Goal: Find specific page/section: Find specific page/section

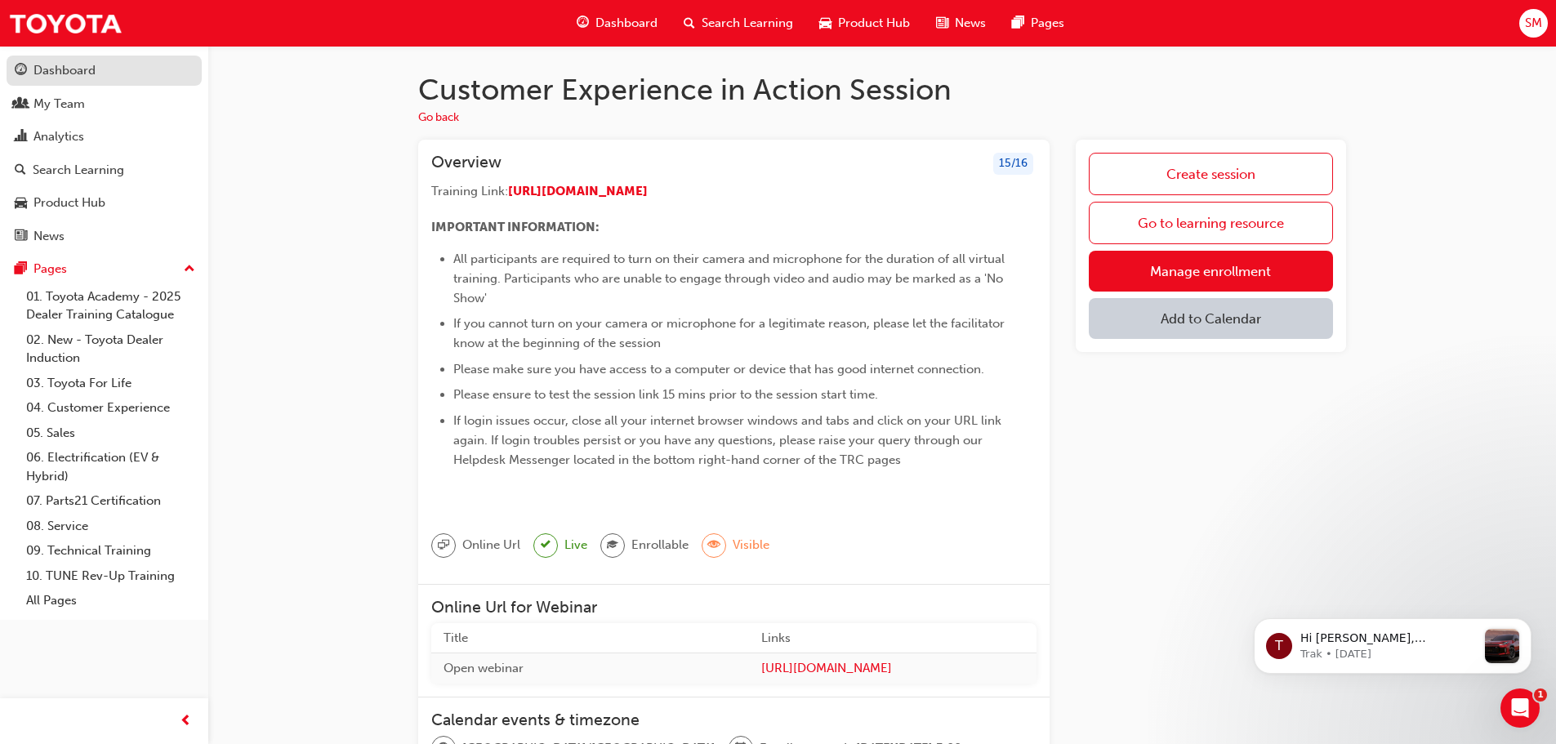
click at [76, 75] on div "Dashboard" at bounding box center [64, 70] width 62 height 19
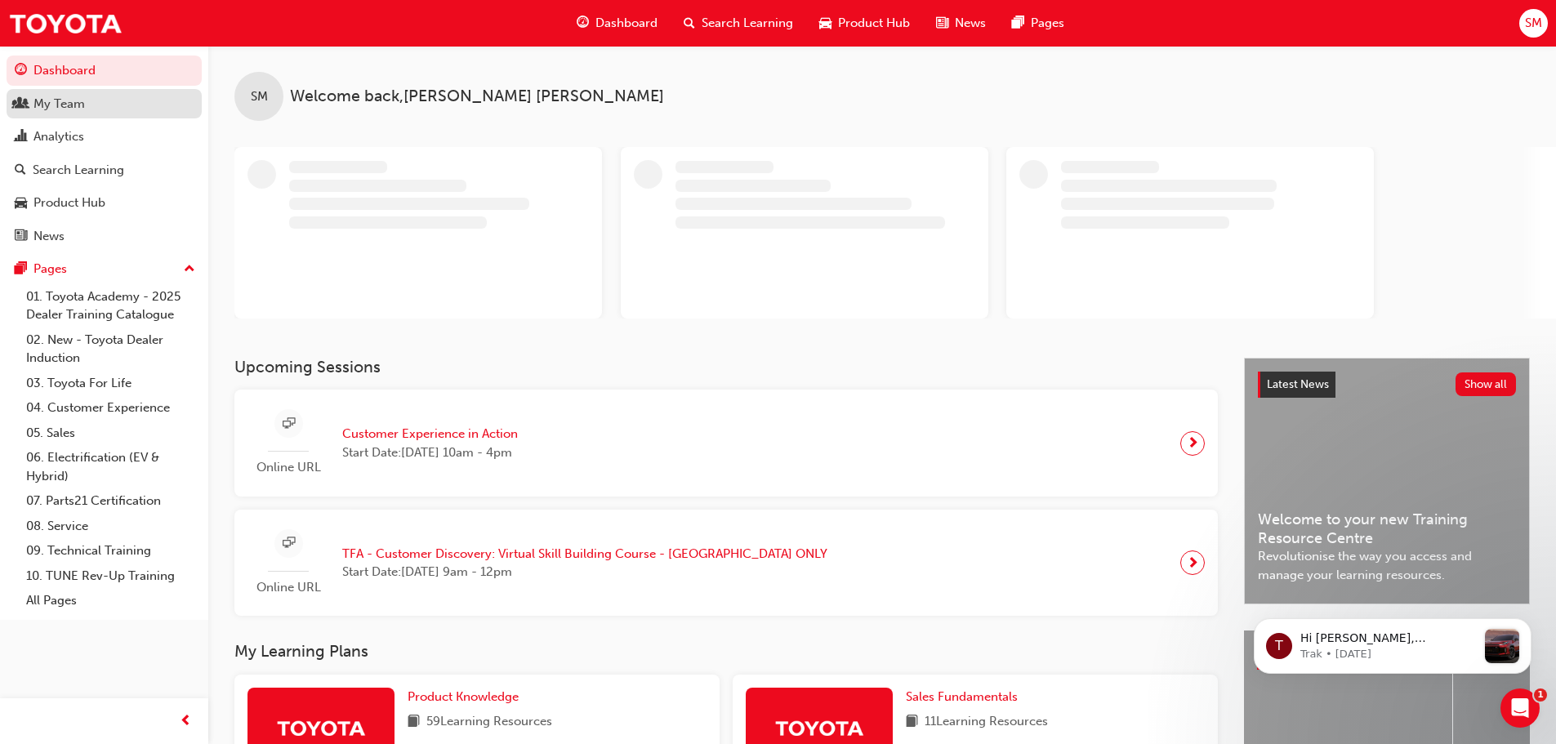
click at [69, 101] on div "My Team" at bounding box center [58, 104] width 51 height 19
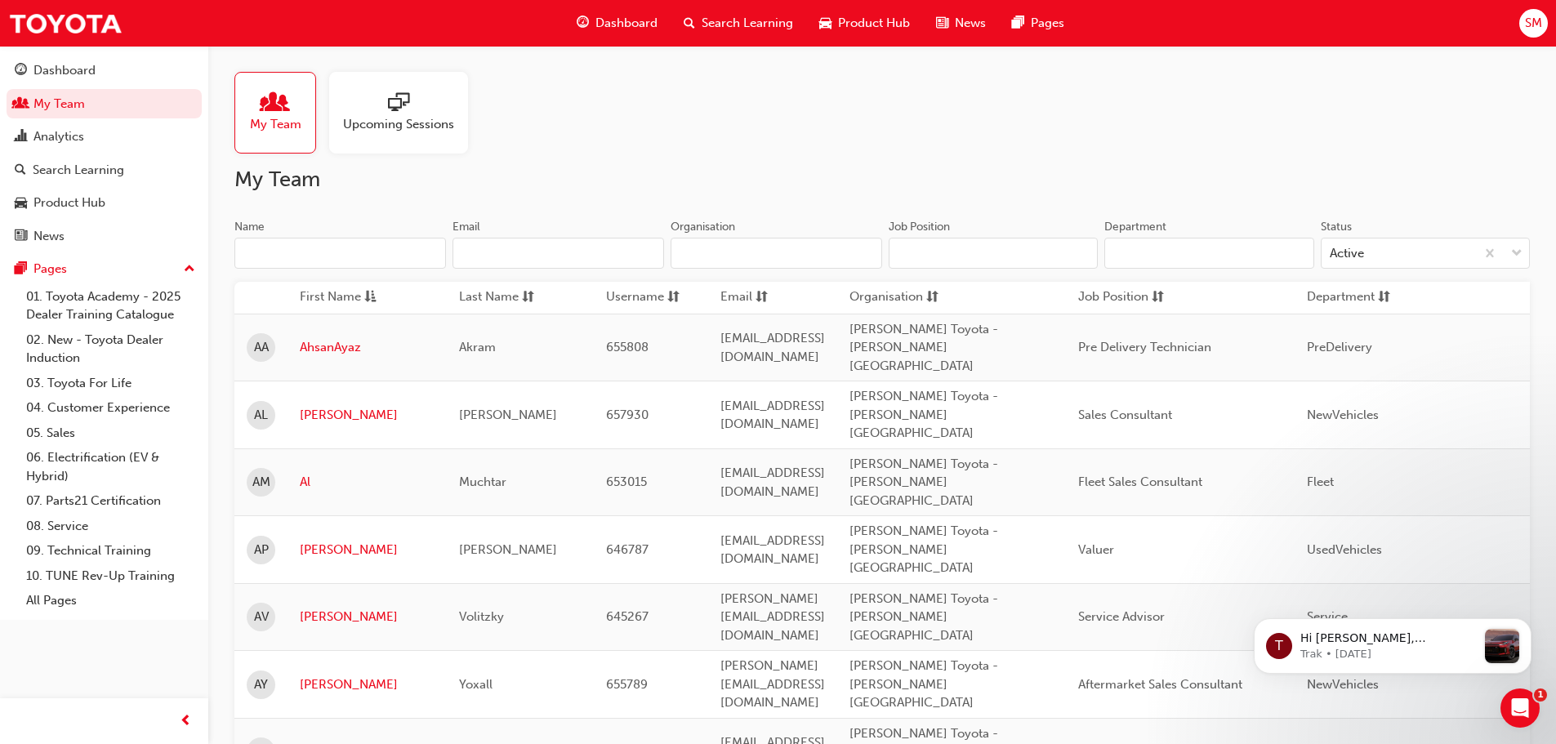
click at [346, 254] on input "Name" at bounding box center [340, 253] width 212 height 31
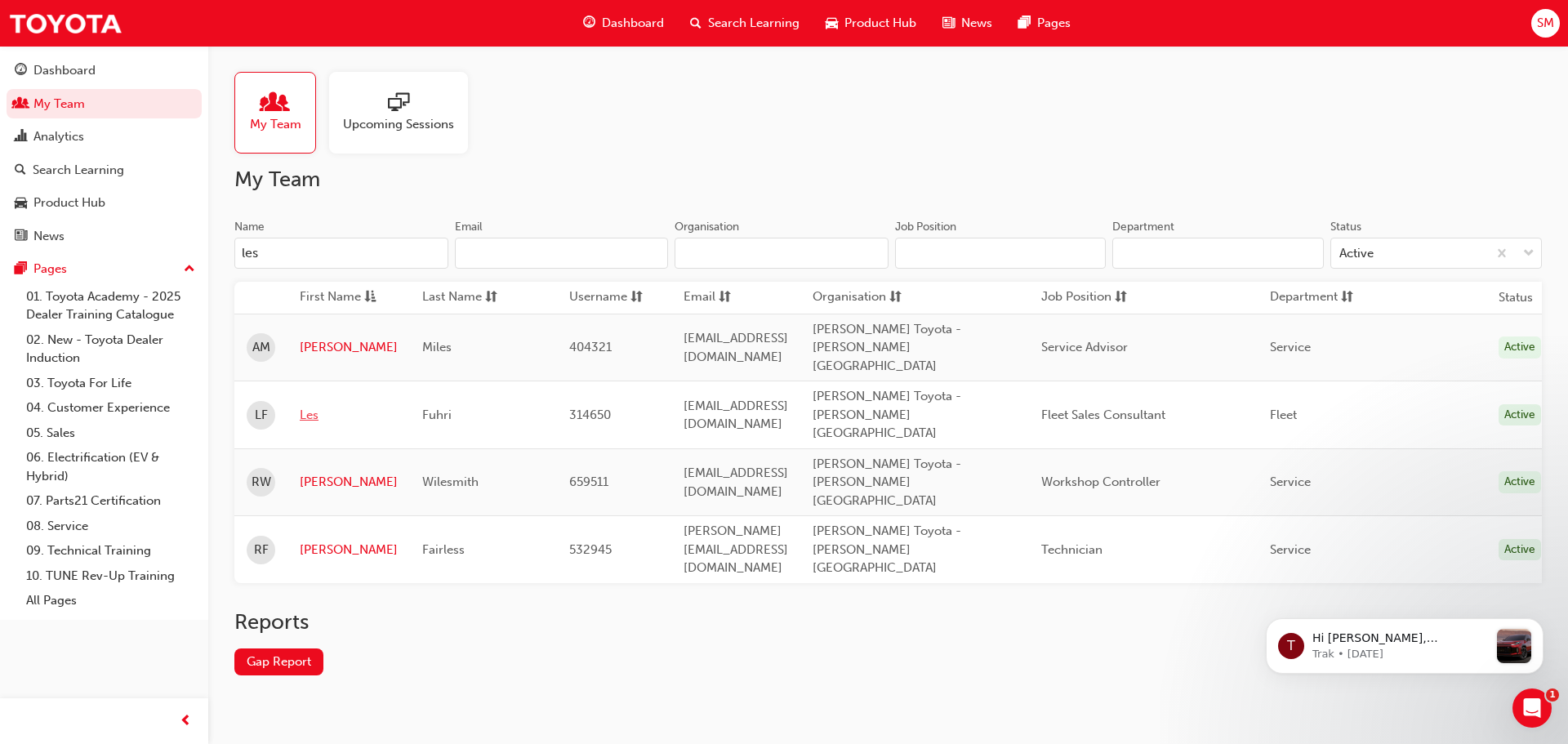
type input "les"
click at [304, 406] on link "Les" at bounding box center [349, 415] width 98 height 19
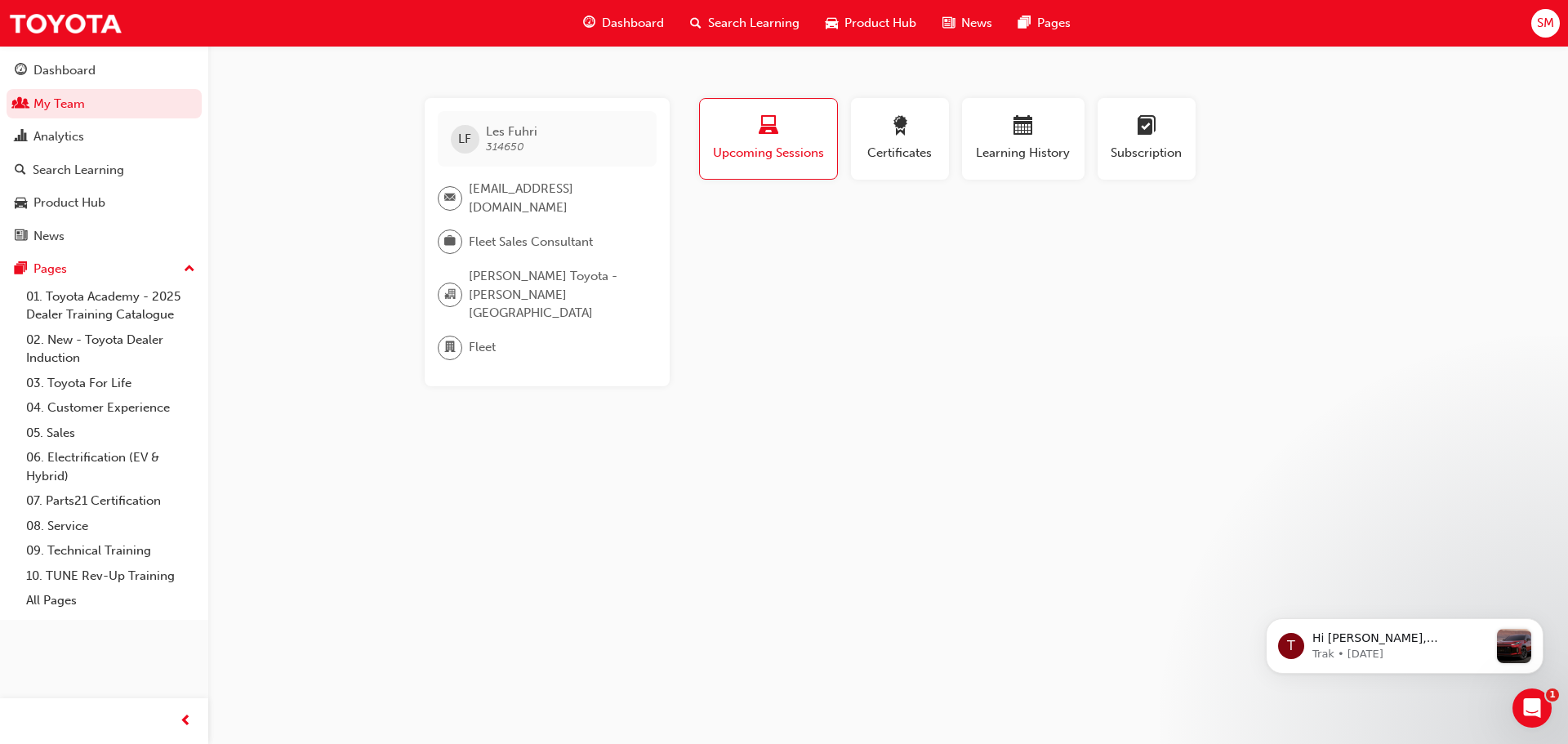
click at [750, 147] on span "Upcoming Sessions" at bounding box center [768, 153] width 113 height 19
click at [63, 76] on div "Dashboard" at bounding box center [64, 70] width 62 height 19
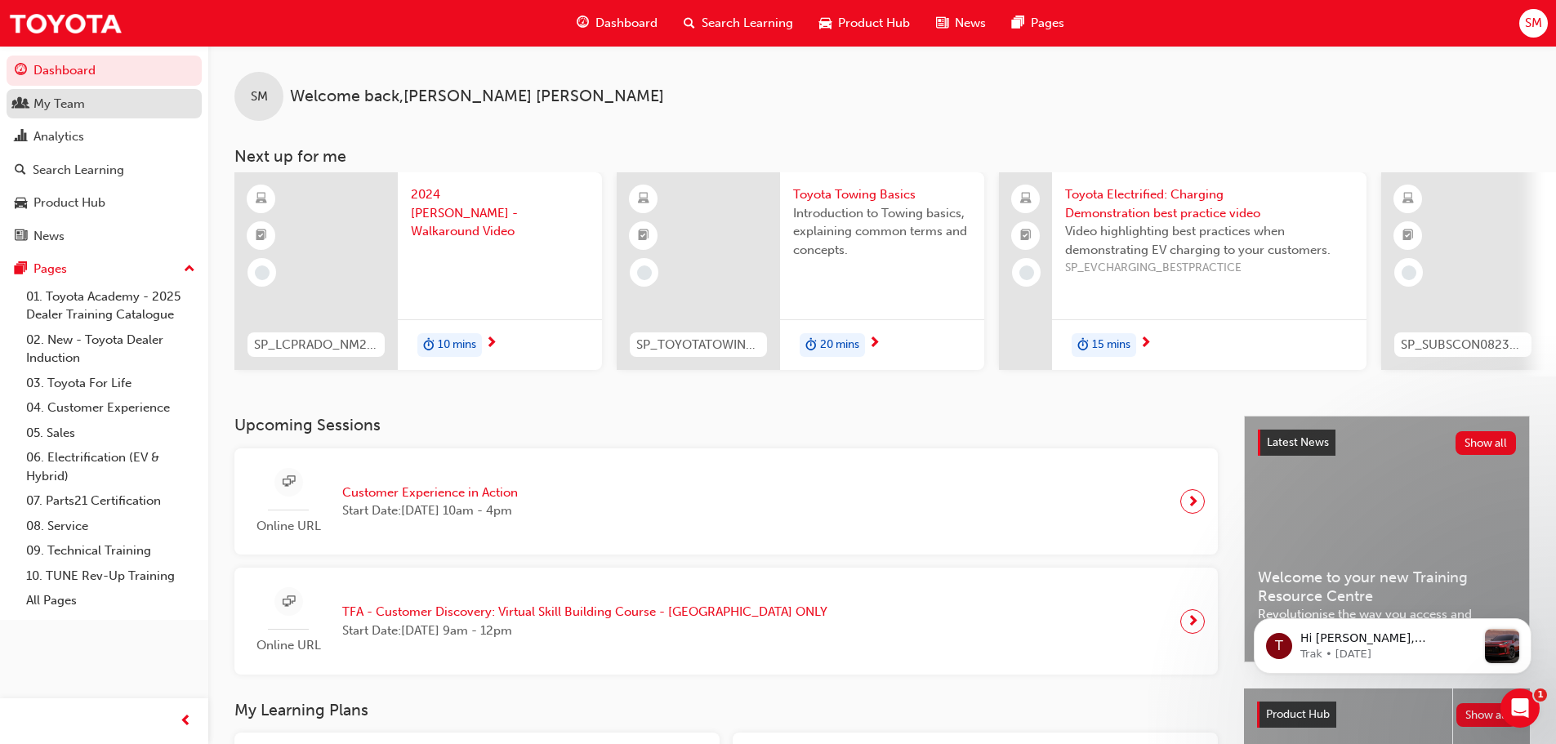
click at [100, 112] on div "My Team" at bounding box center [104, 104] width 179 height 20
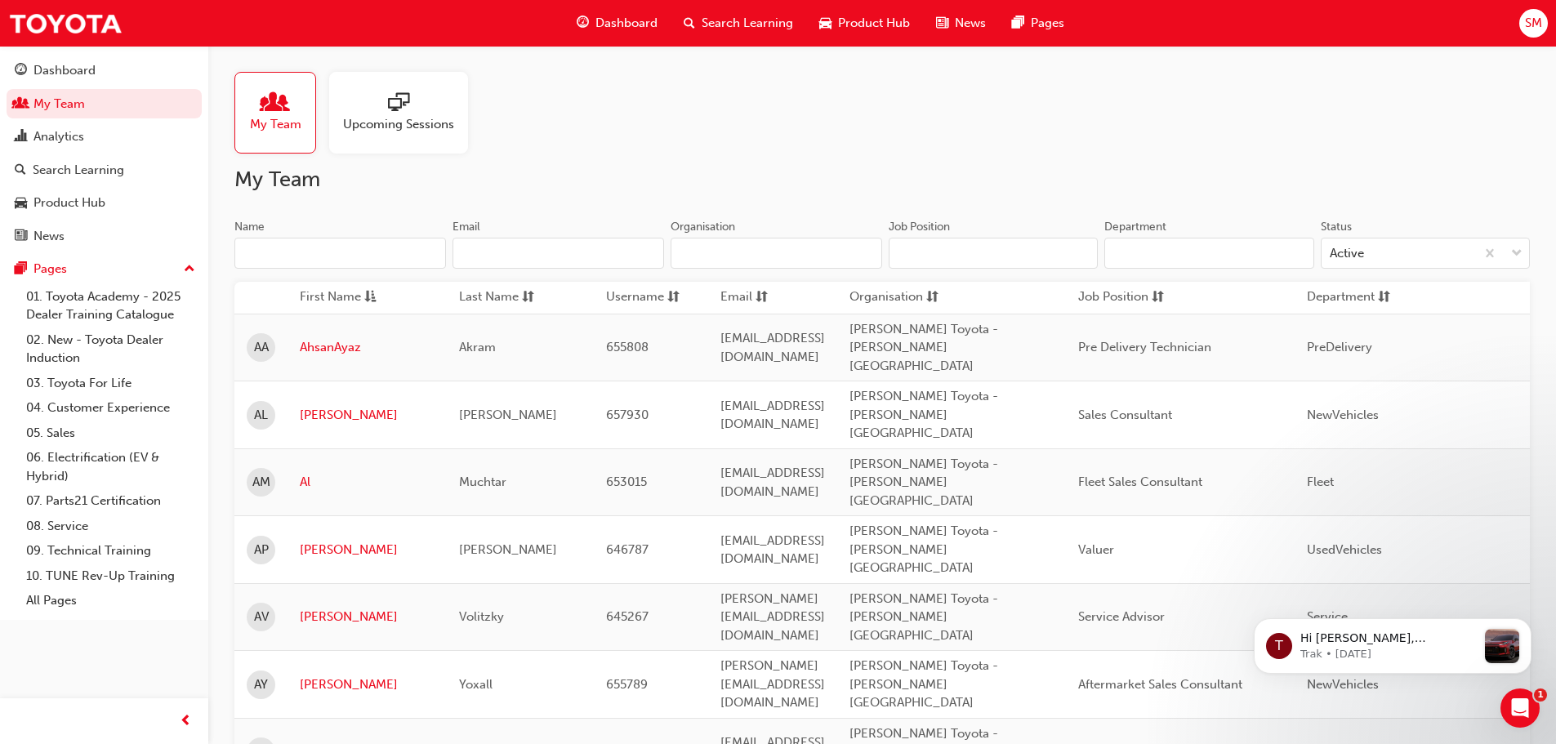
click at [360, 265] on input "Name" at bounding box center [340, 253] width 212 height 31
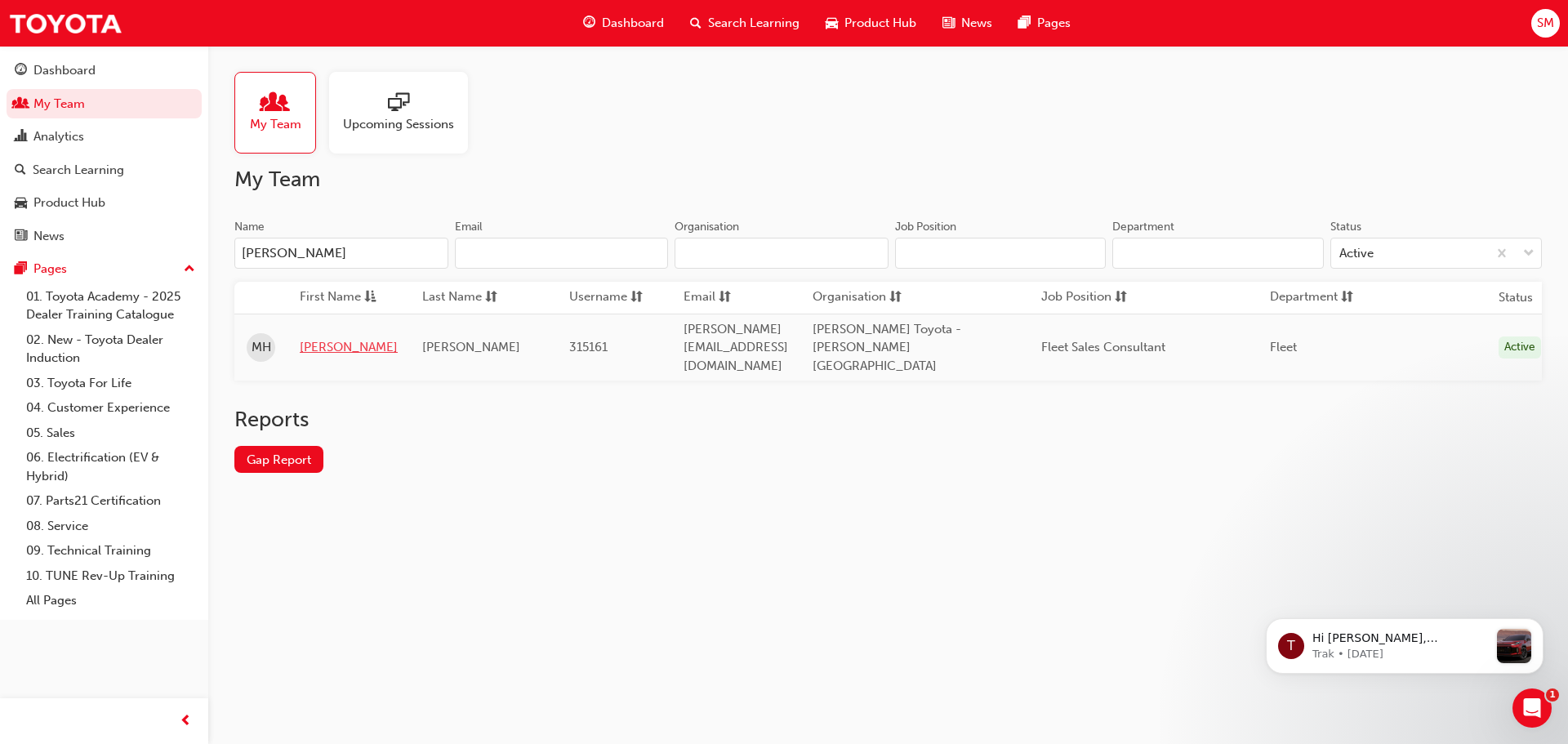
type input "[PERSON_NAME]"
click at [307, 341] on link "[PERSON_NAME]" at bounding box center [349, 347] width 98 height 19
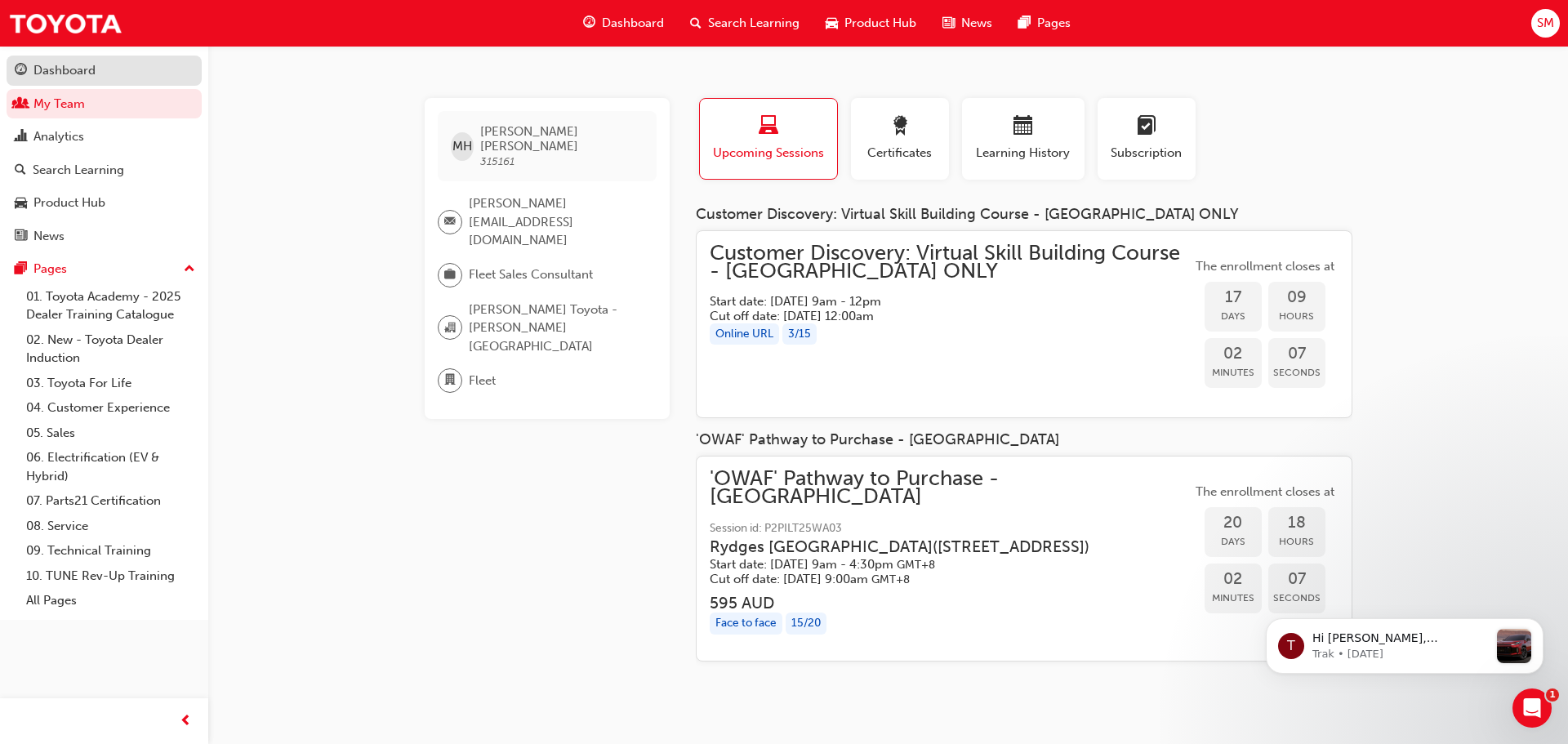
click at [85, 74] on div "Dashboard" at bounding box center [64, 70] width 62 height 19
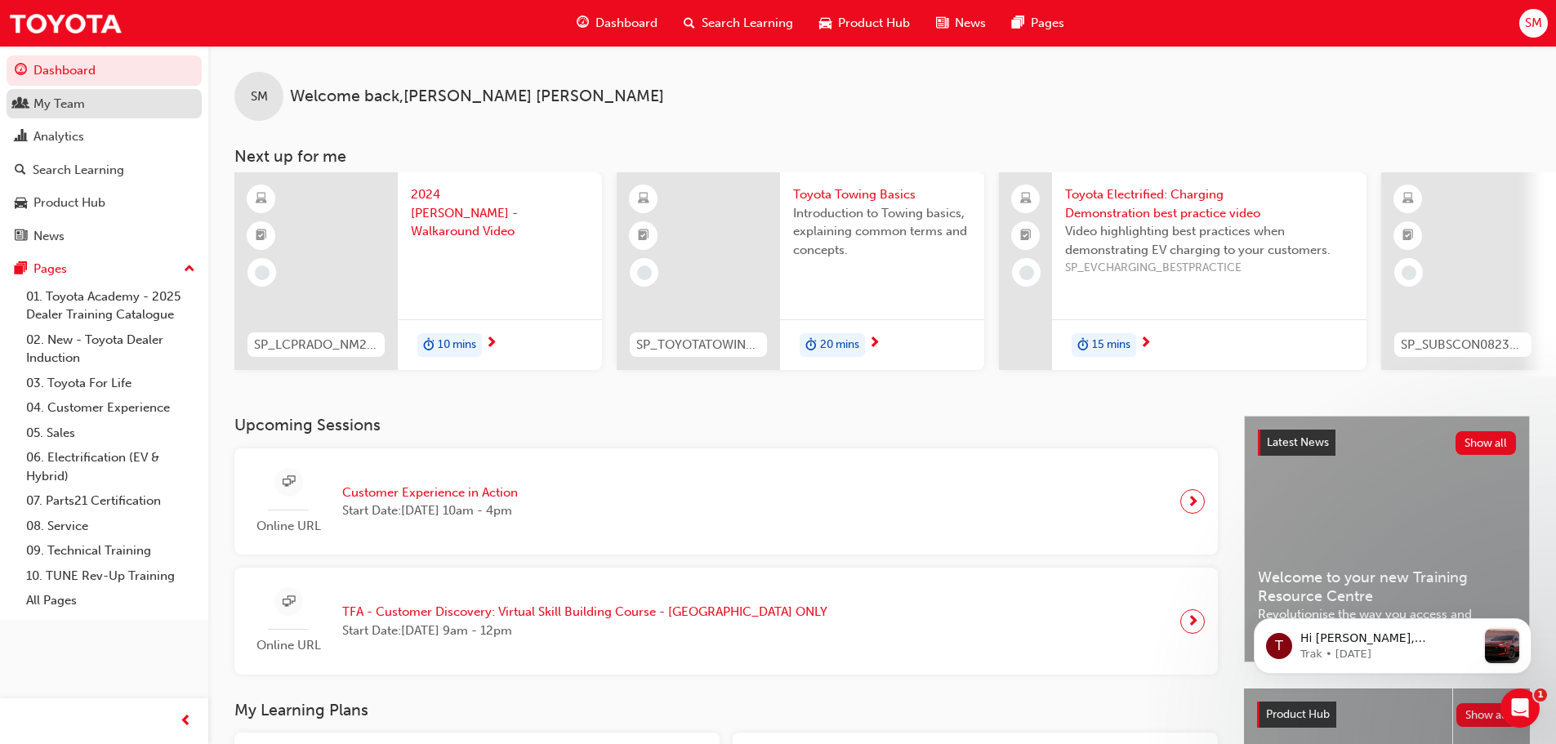
click at [87, 97] on div "My Team" at bounding box center [104, 104] width 179 height 20
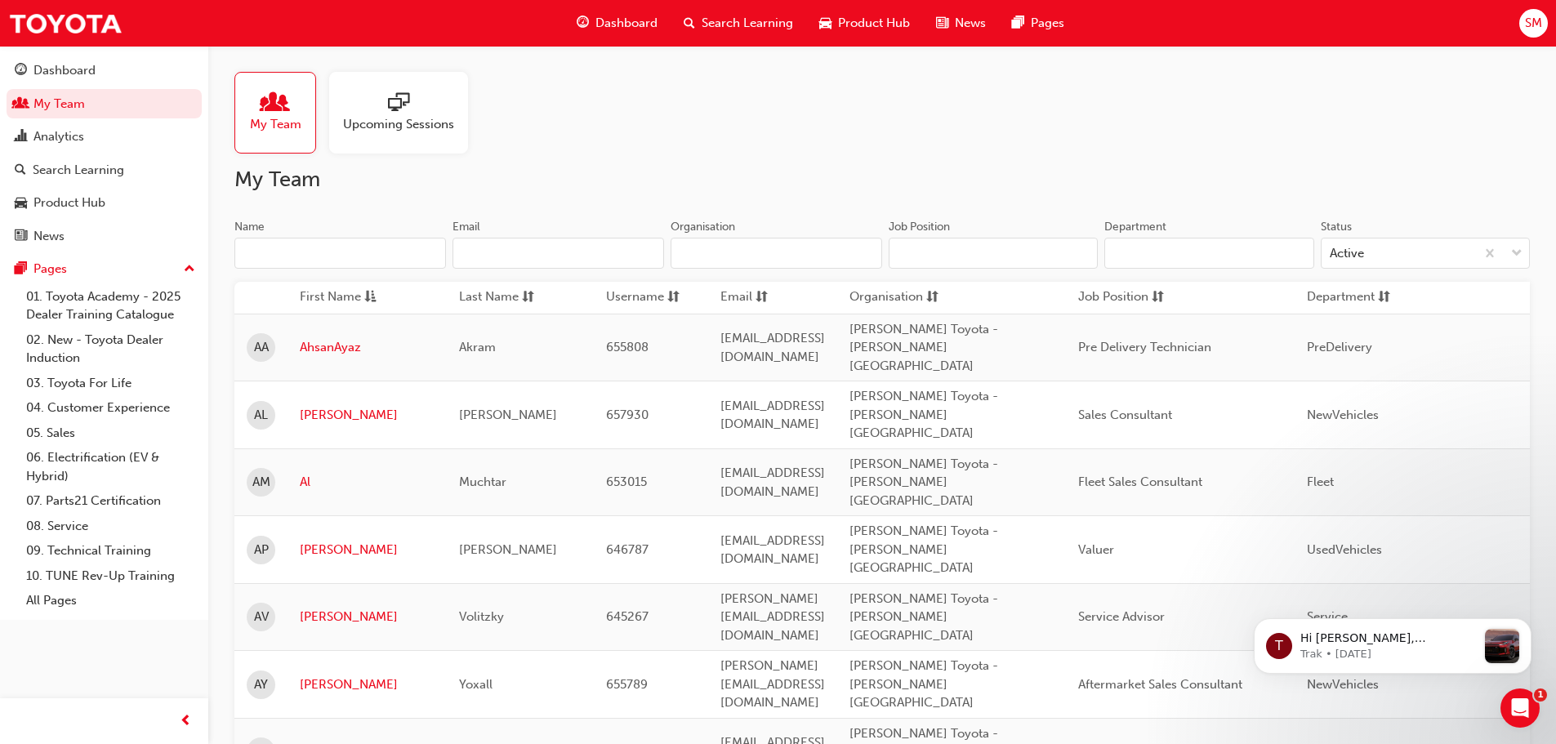
click at [333, 261] on input "Name" at bounding box center [340, 253] width 212 height 31
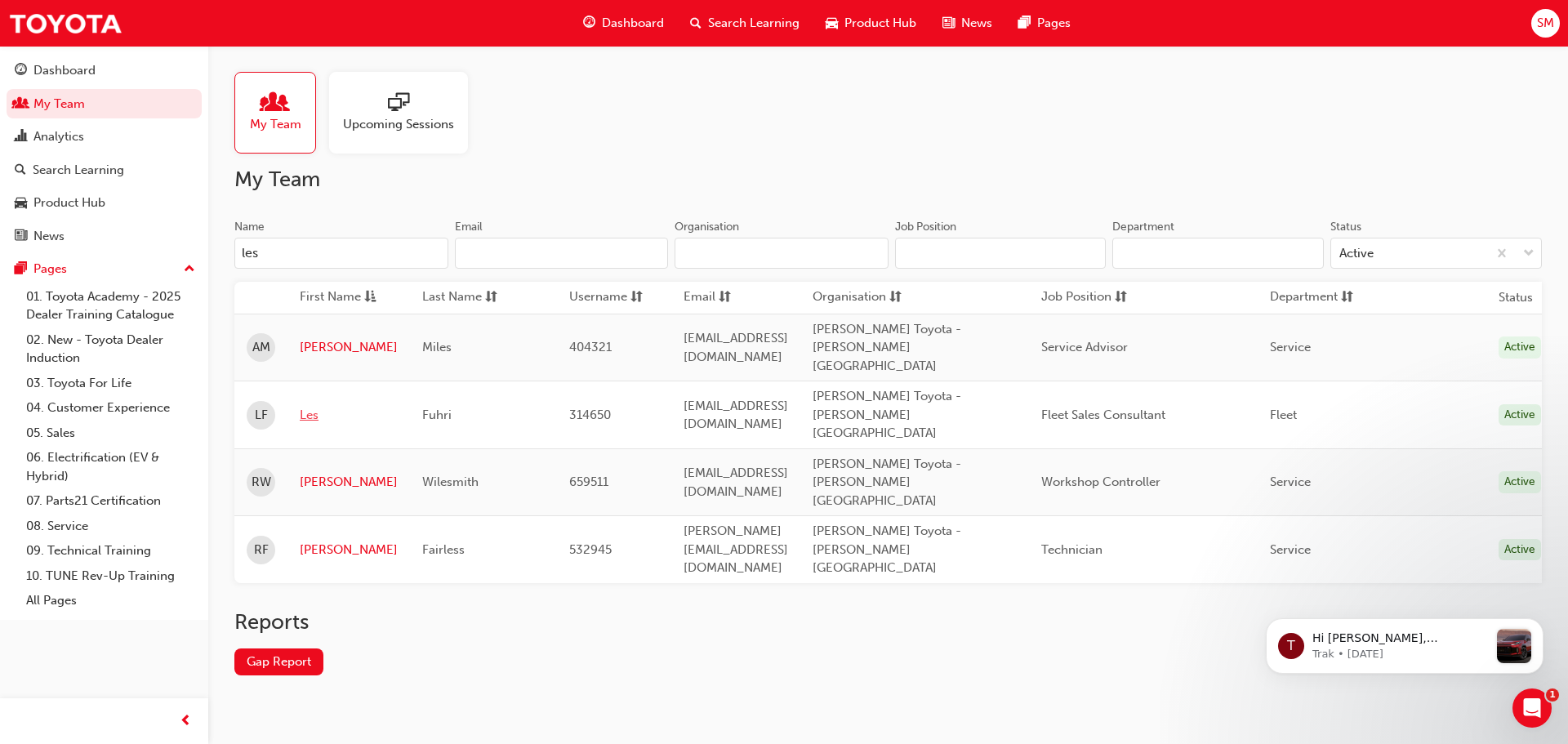
type input "les"
click at [308, 406] on link "Les" at bounding box center [349, 415] width 98 height 19
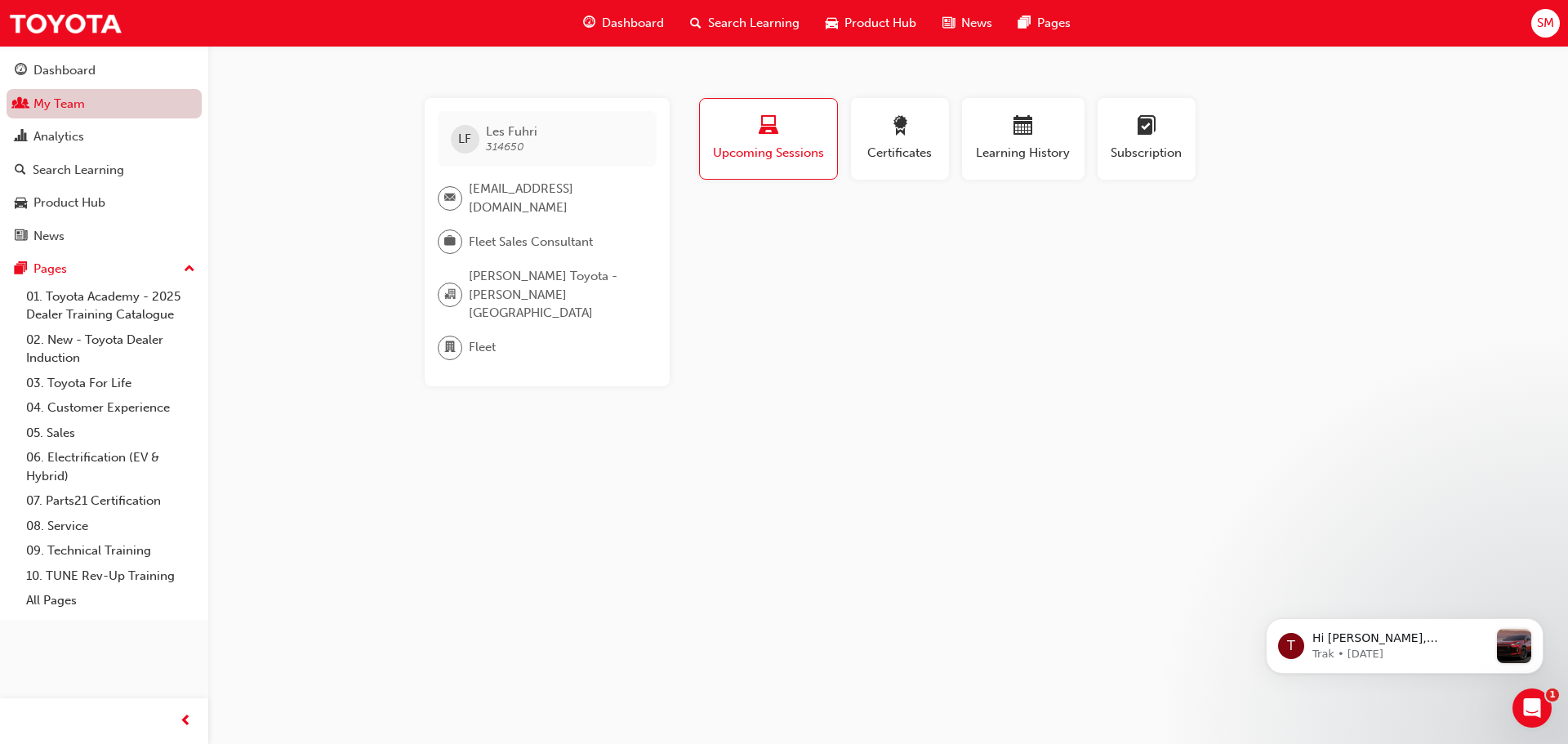
click at [68, 104] on link "My Team" at bounding box center [104, 104] width 195 height 30
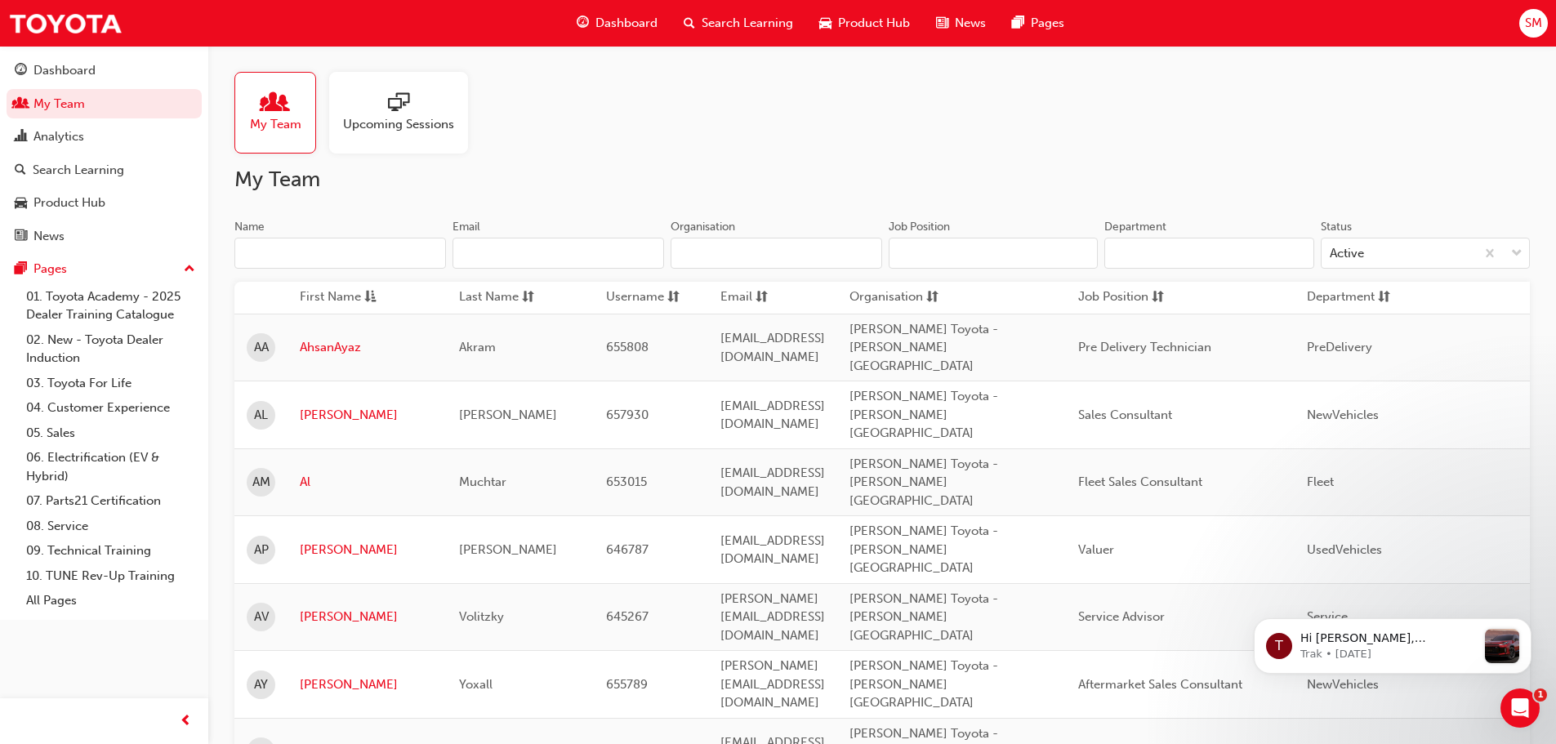
click at [314, 260] on input "Name" at bounding box center [340, 253] width 212 height 31
click at [381, 252] on input "Name" at bounding box center [340, 253] width 212 height 31
